Goal: Task Accomplishment & Management: Complete application form

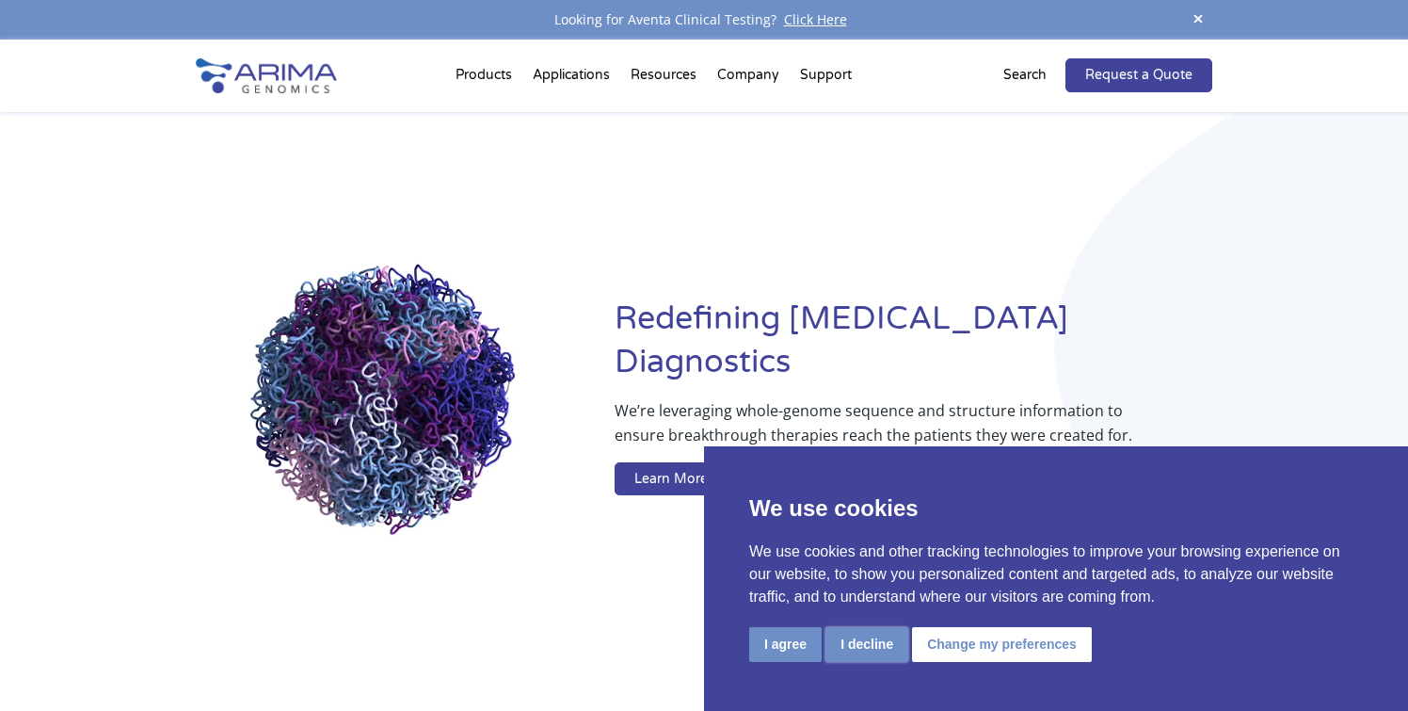
click at [870, 651] on button "I decline" at bounding box center [866, 644] width 83 height 35
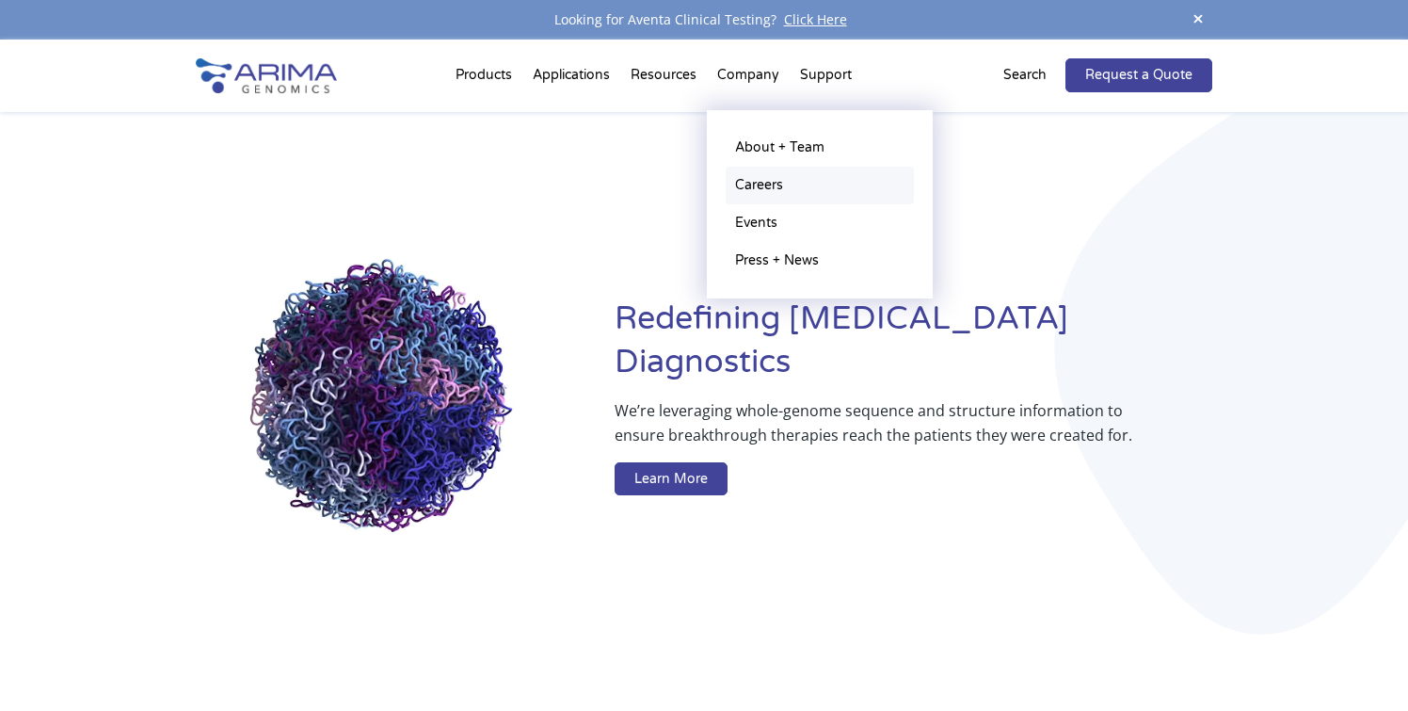
click at [761, 187] on link "Careers" at bounding box center [820, 186] width 188 height 38
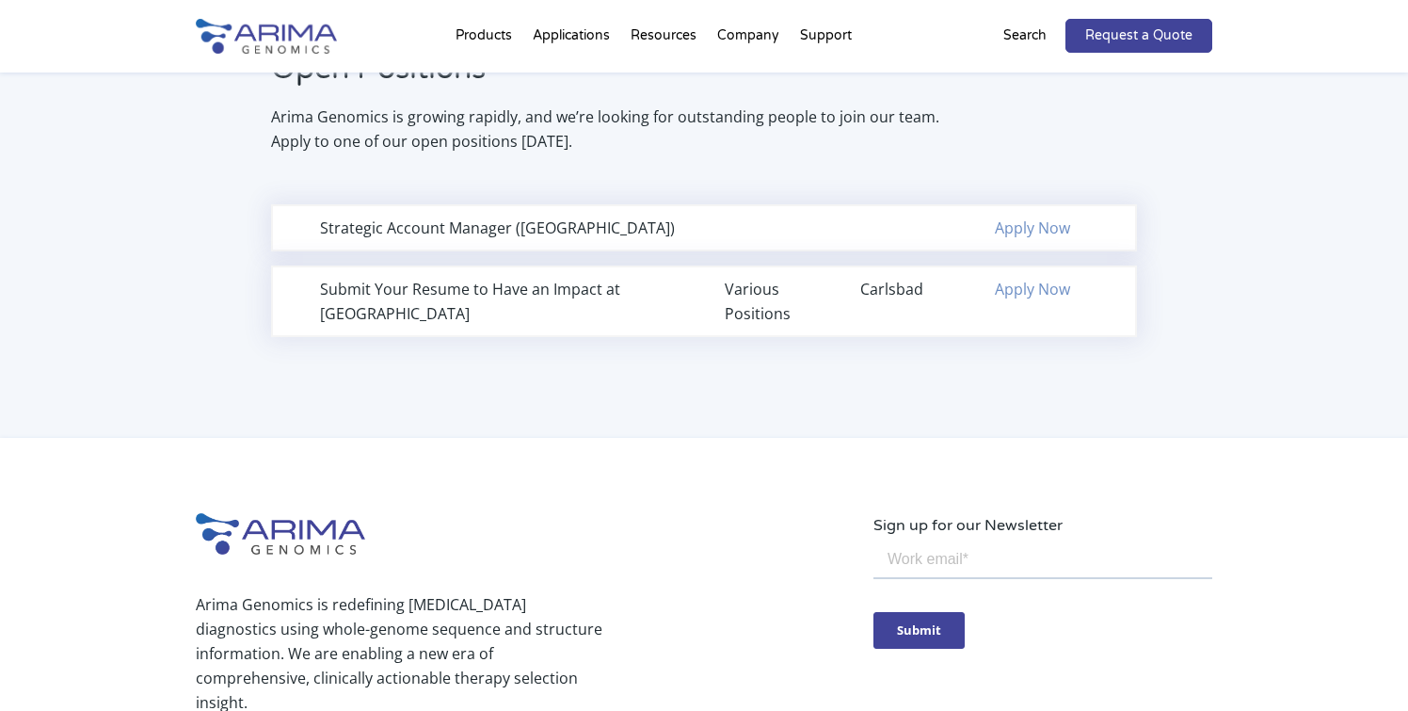
scroll to position [1314, 0]
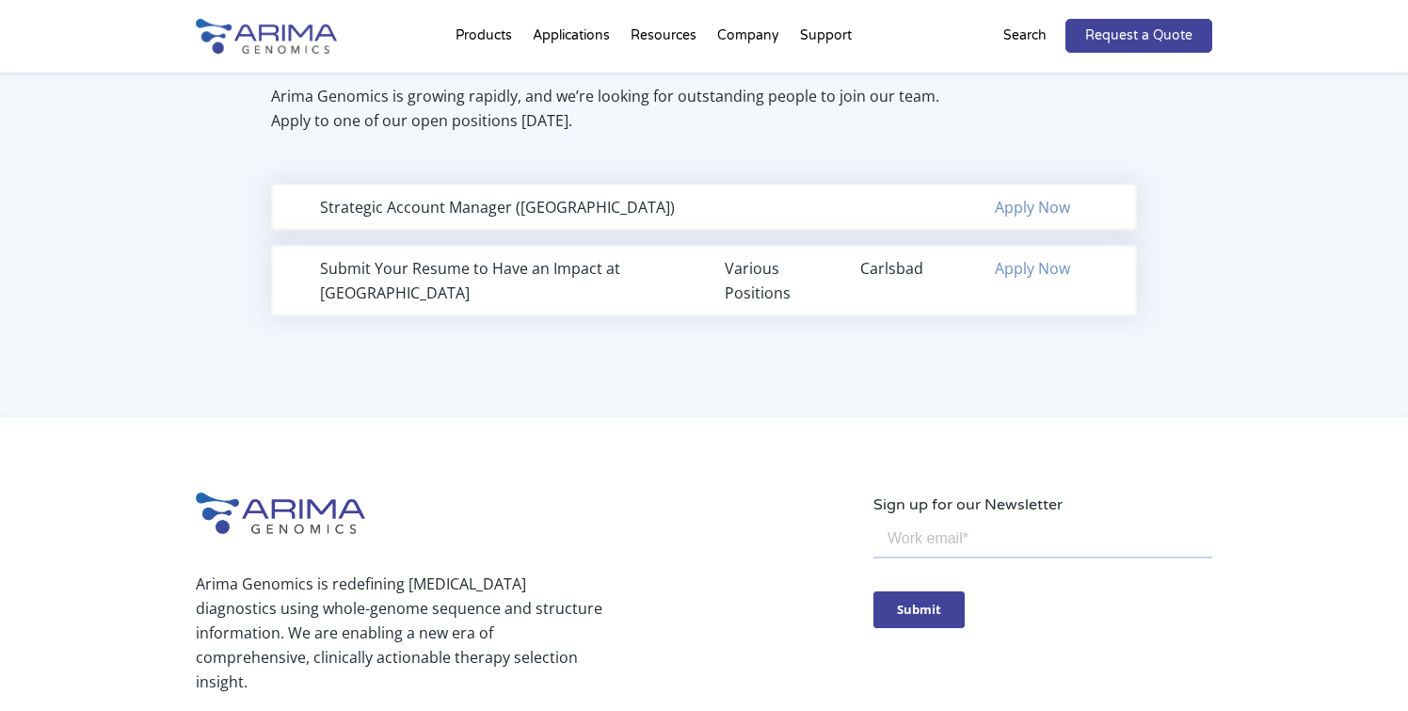
click at [576, 266] on div "Submit Your Resume to Have an Impact at Arima" at bounding box center [501, 280] width 363 height 49
click at [770, 283] on div "Various Positions" at bounding box center [771, 280] width 93 height 49
click at [1046, 266] on link "Apply Now" at bounding box center [1032, 268] width 75 height 21
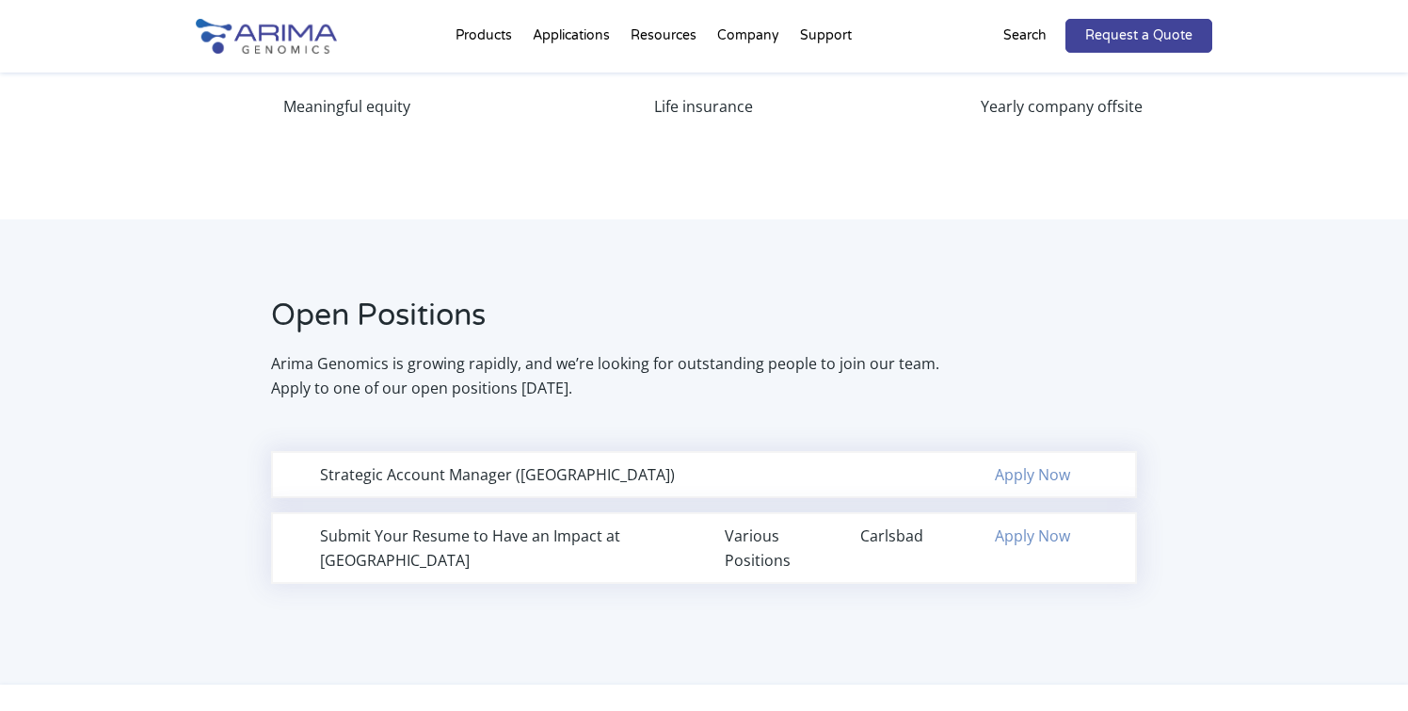
scroll to position [0, 0]
